Goal: Task Accomplishment & Management: Manage account settings

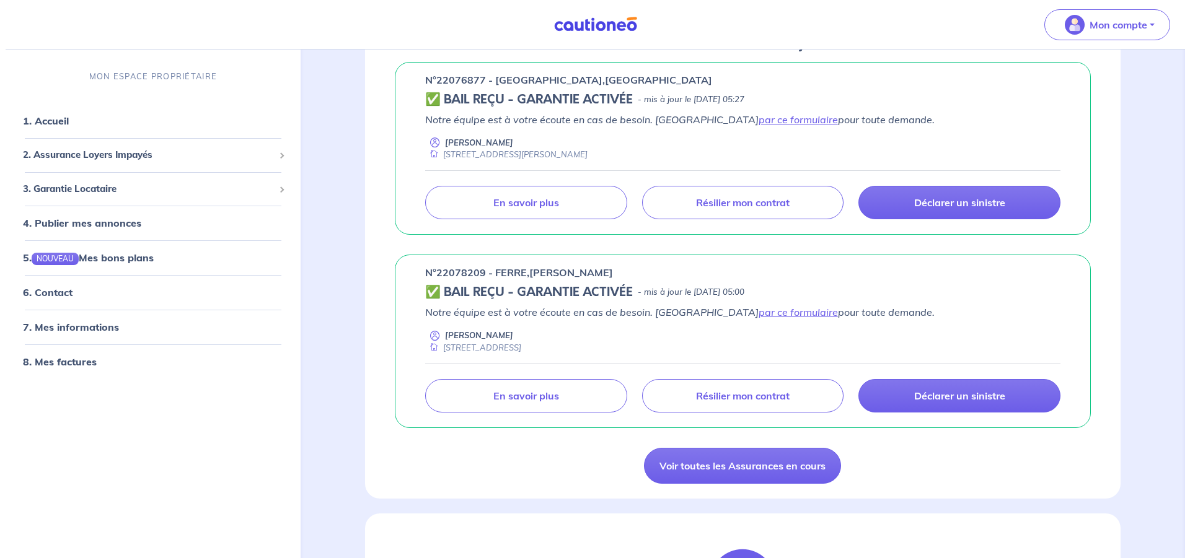
scroll to position [253, 0]
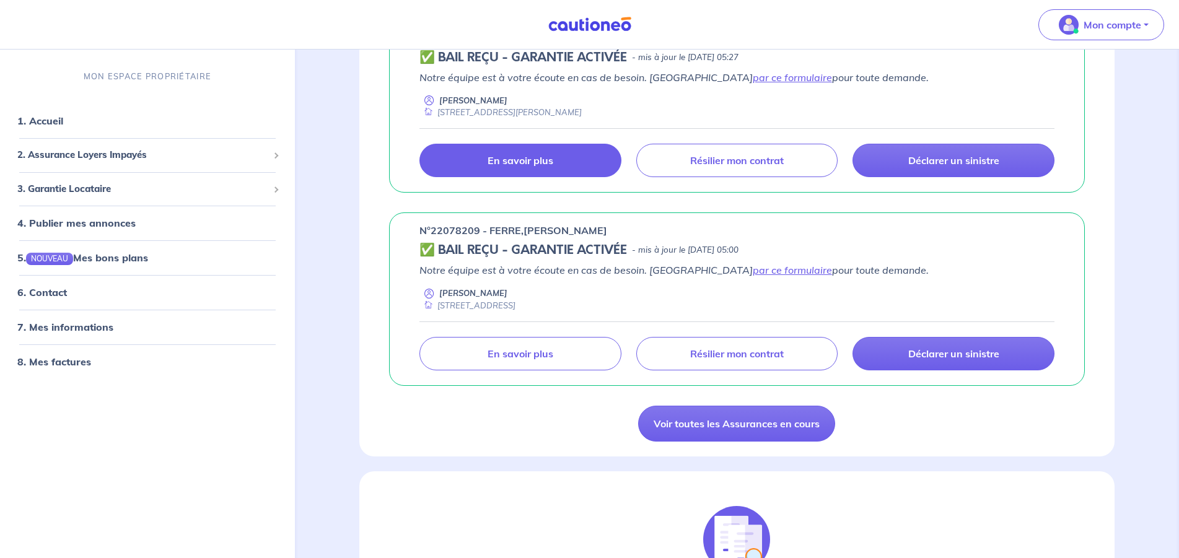
click at [517, 156] on p "En savoir plus" at bounding box center [521, 160] width 66 height 12
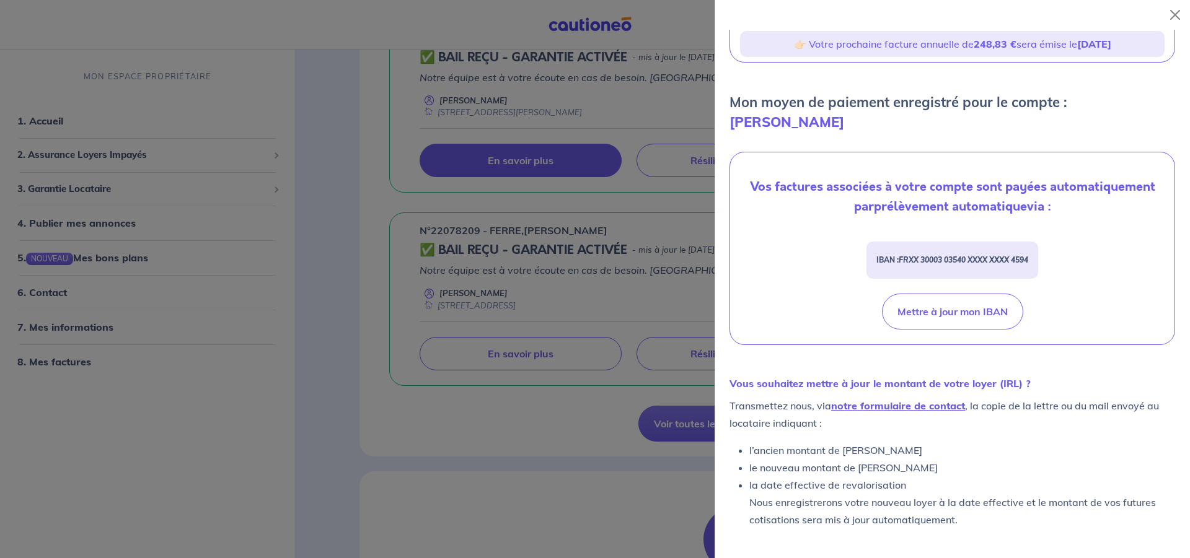
scroll to position [273, 0]
click at [910, 405] on link "notre formulaire de contact" at bounding box center [898, 406] width 134 height 12
click at [1172, 17] on button "Close" at bounding box center [1175, 15] width 20 height 20
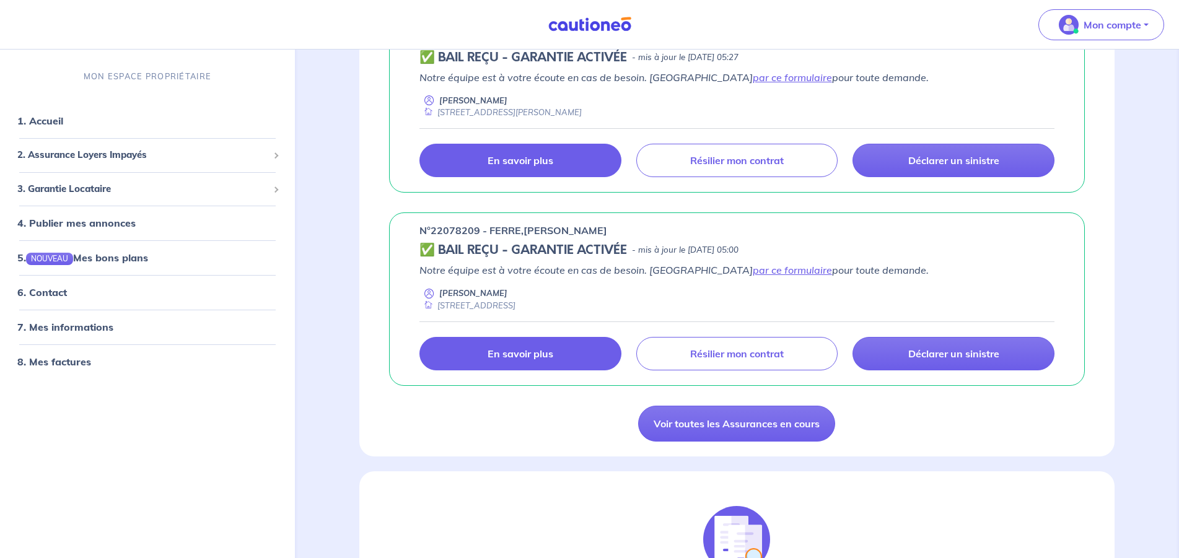
click at [522, 348] on link "En savoir plus" at bounding box center [520, 353] width 202 height 33
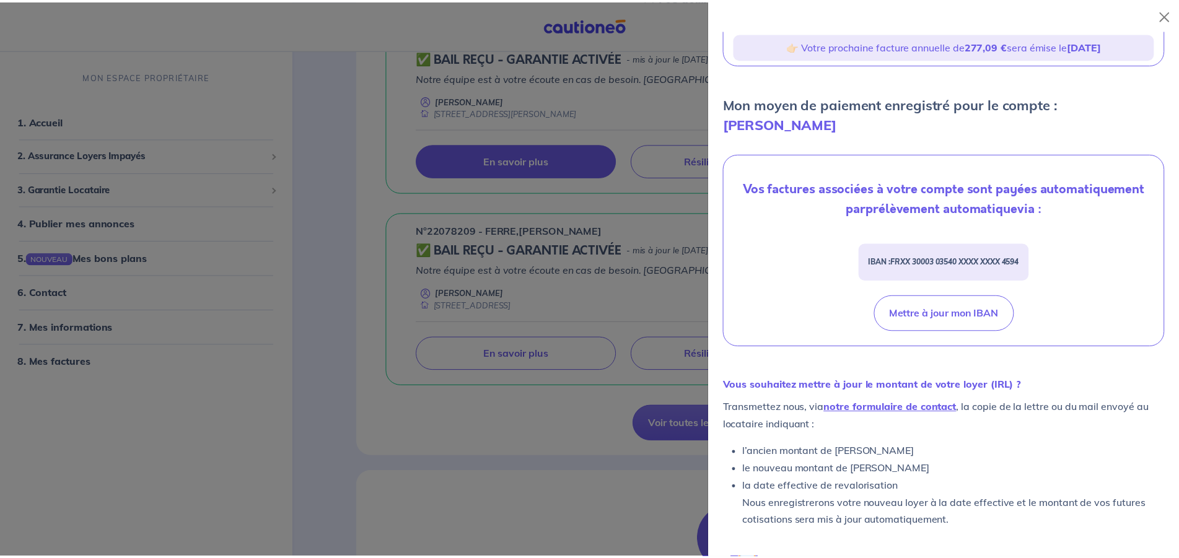
scroll to position [257, 0]
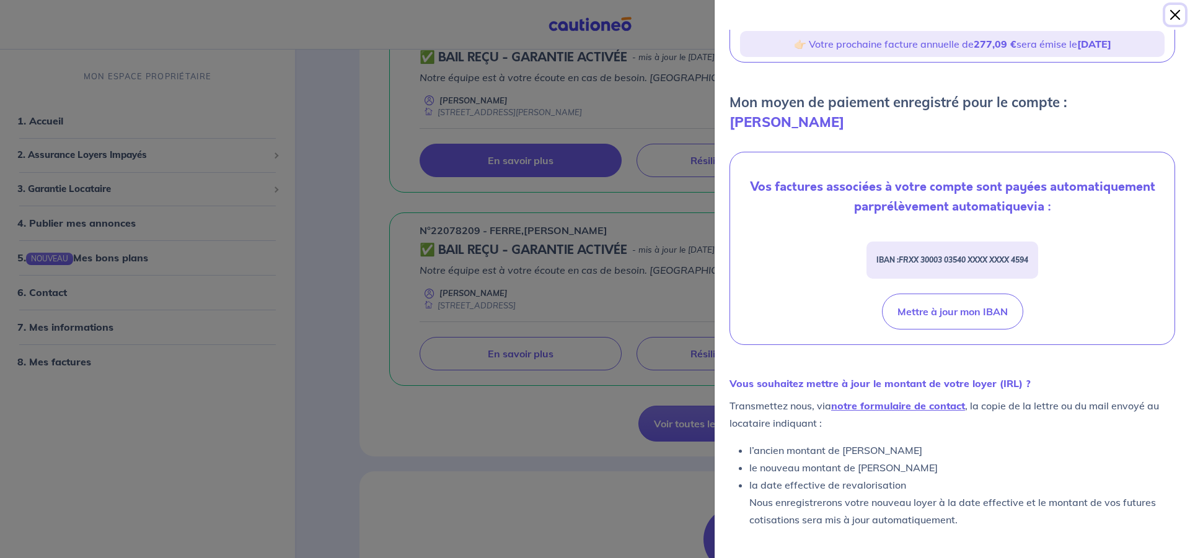
click at [1178, 17] on button "Close" at bounding box center [1175, 15] width 20 height 20
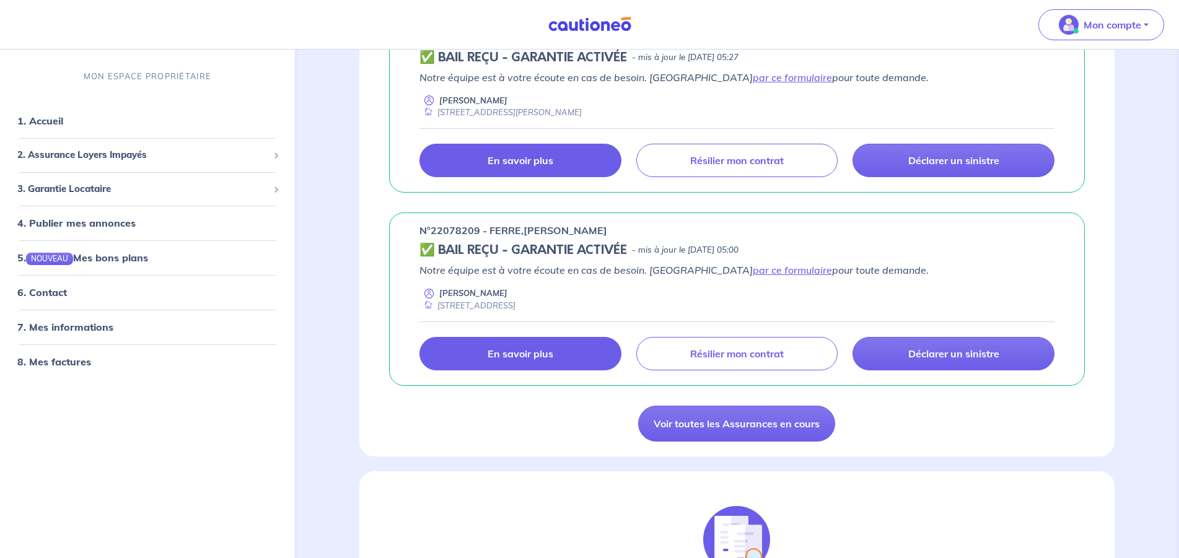
click at [510, 352] on p "En savoir plus" at bounding box center [521, 354] width 66 height 12
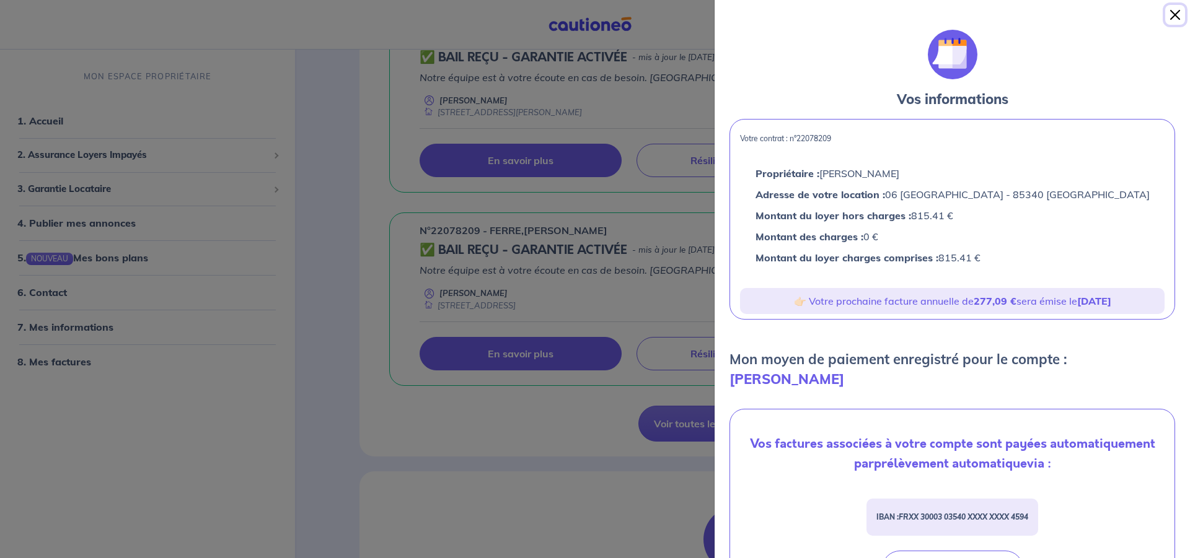
click at [1172, 14] on button "Close" at bounding box center [1175, 15] width 20 height 20
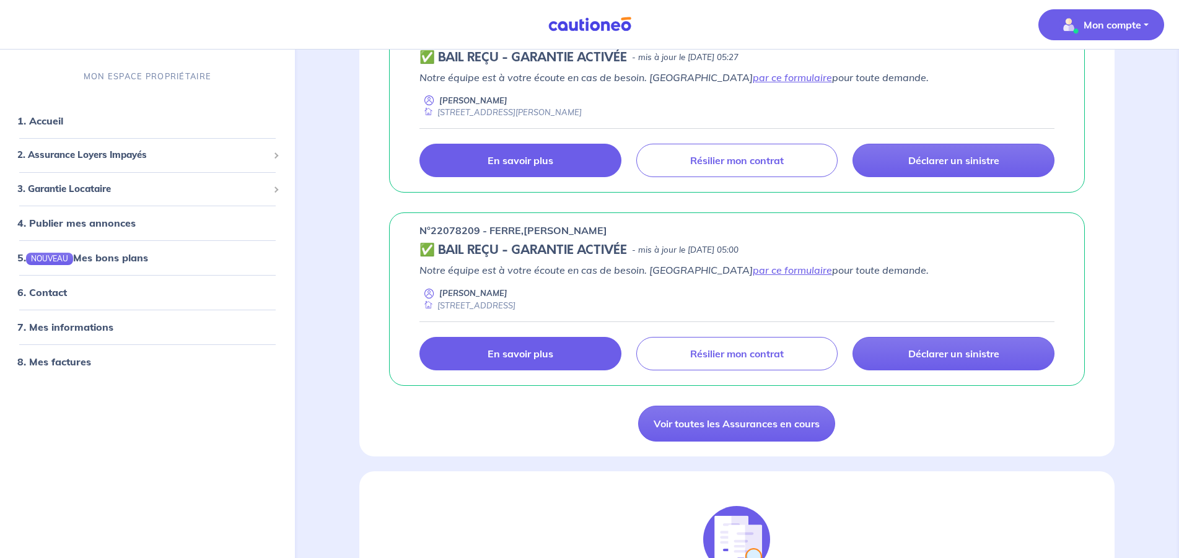
click at [1121, 25] on p "Mon compte" at bounding box center [1113, 24] width 58 height 15
click at [1105, 107] on link "Me déconnecter" at bounding box center [1089, 107] width 100 height 20
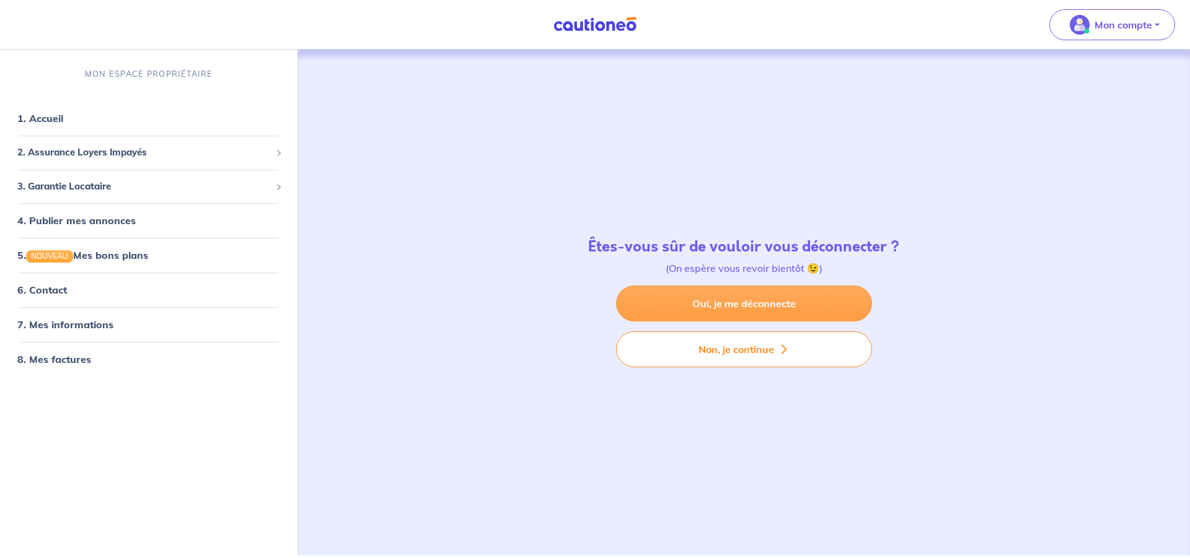
click at [747, 305] on link "Oui, je me déconnecte" at bounding box center [744, 304] width 256 height 36
